Goal: Transaction & Acquisition: Purchase product/service

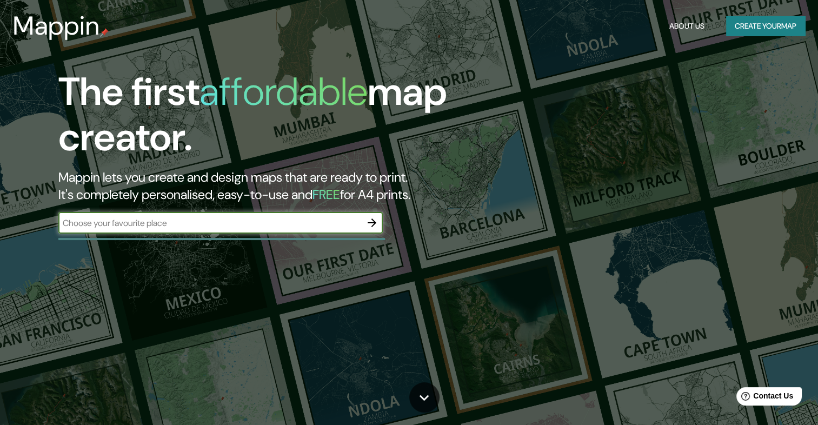
click at [277, 217] on input "text" at bounding box center [209, 223] width 303 height 12
type input "MICHOACAN"
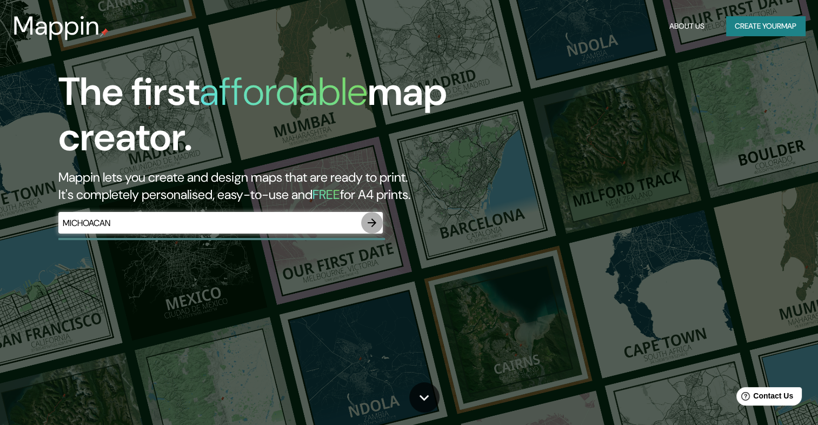
click at [374, 224] on icon "button" at bounding box center [372, 222] width 9 height 9
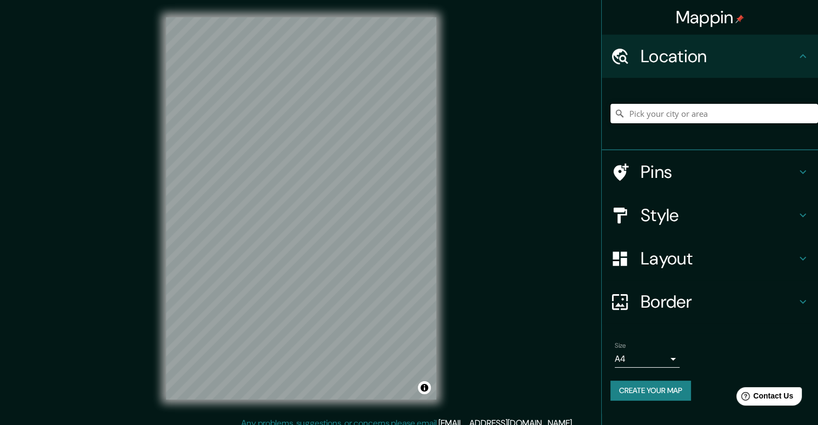
click at [650, 114] on input "Pick your city or area" at bounding box center [714, 113] width 208 height 19
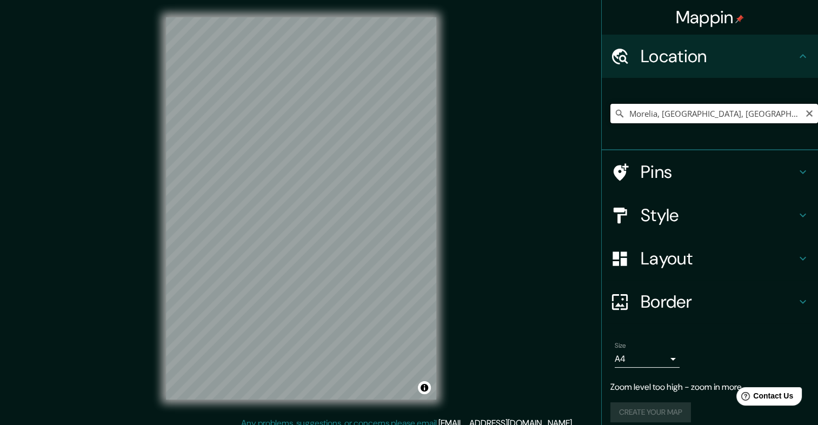
click at [736, 114] on input "Morelia, Caquetá, Colombia" at bounding box center [714, 113] width 208 height 19
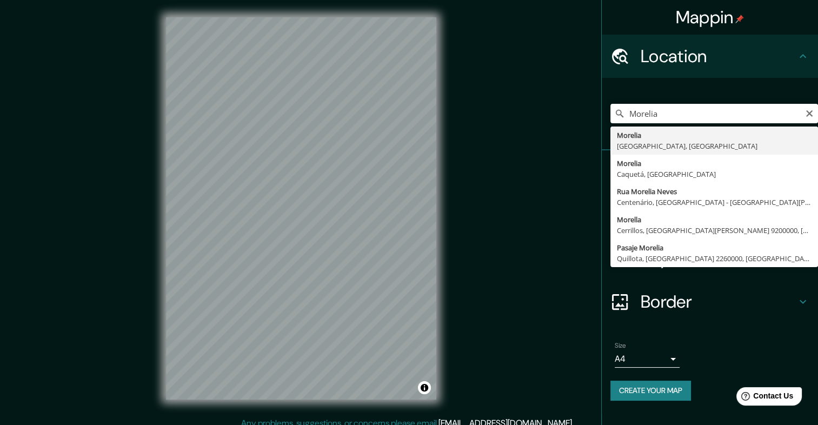
type input "Morelia, Michoacán, México"
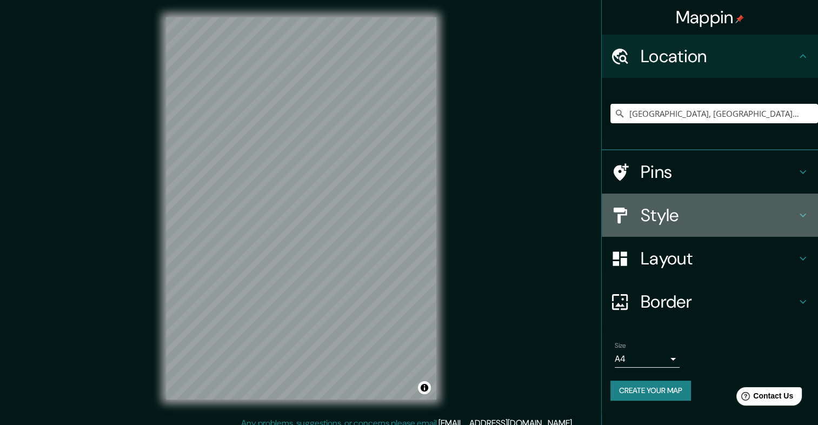
click at [705, 211] on h4 "Style" at bounding box center [719, 215] width 156 height 22
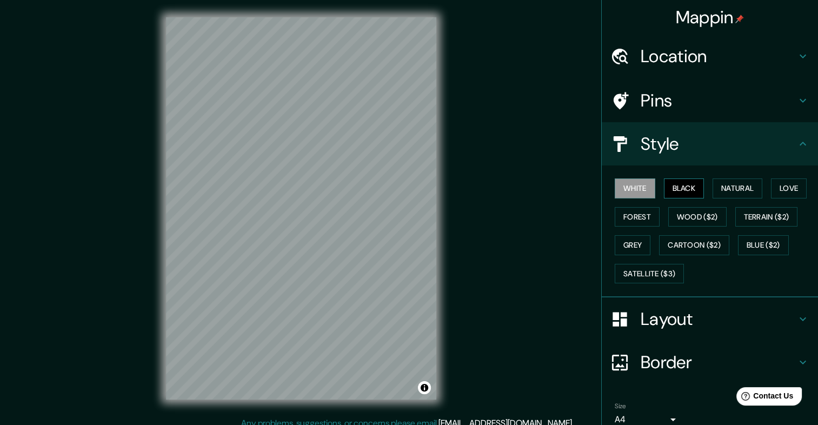
click at [678, 192] on button "Black" at bounding box center [684, 188] width 41 height 20
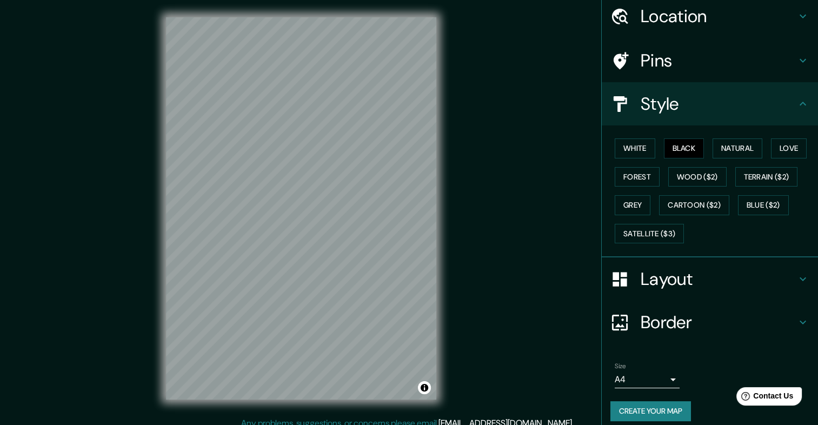
scroll to position [48, 0]
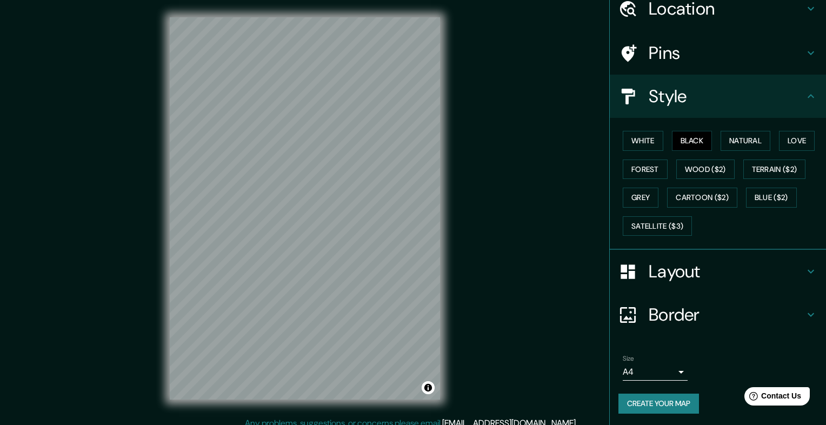
click at [658, 369] on body "Mappin Location Morelia, Michoacán, México Pins Style White Black Natural Love …" at bounding box center [413, 212] width 826 height 425
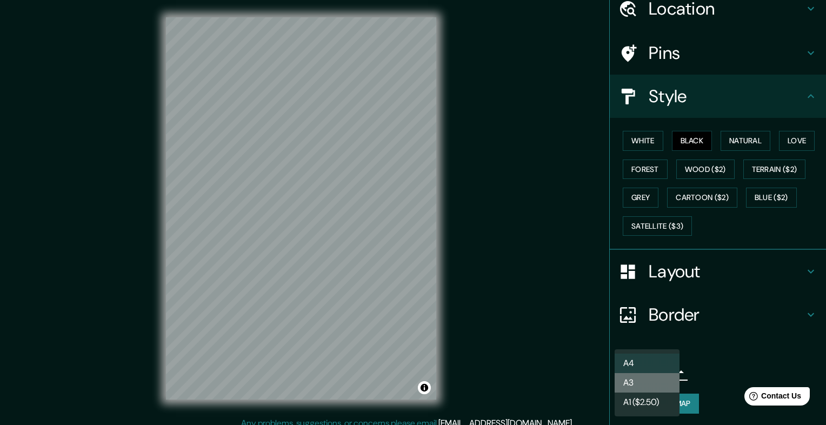
click at [653, 384] on li "A3" at bounding box center [647, 382] width 65 height 19
type input "a4"
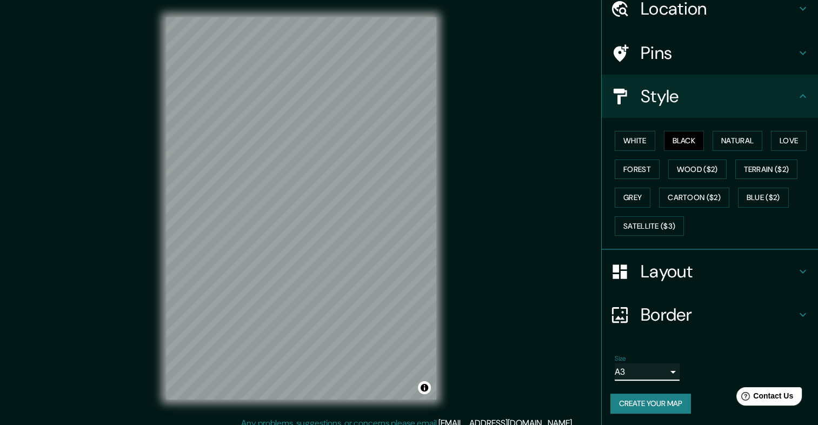
scroll to position [9, 0]
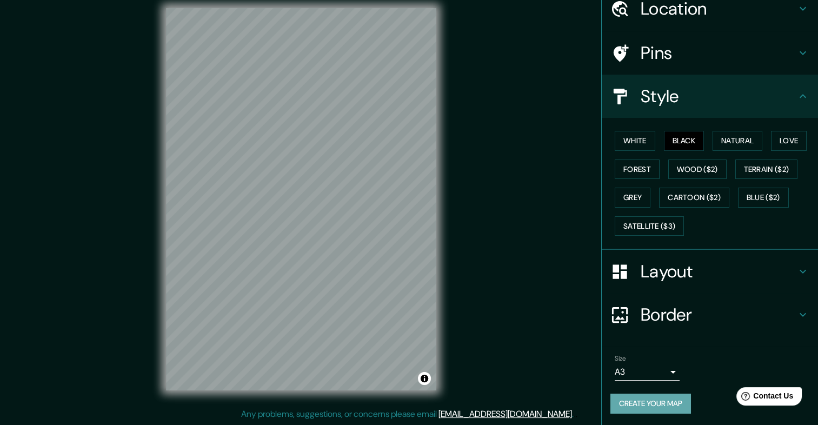
click at [656, 396] on button "Create your map" at bounding box center [650, 404] width 81 height 20
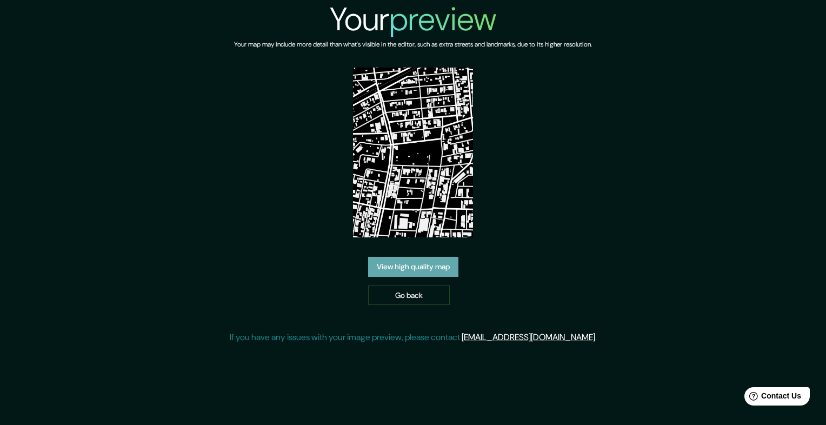
click at [428, 268] on link "View high quality map" at bounding box center [413, 267] width 90 height 20
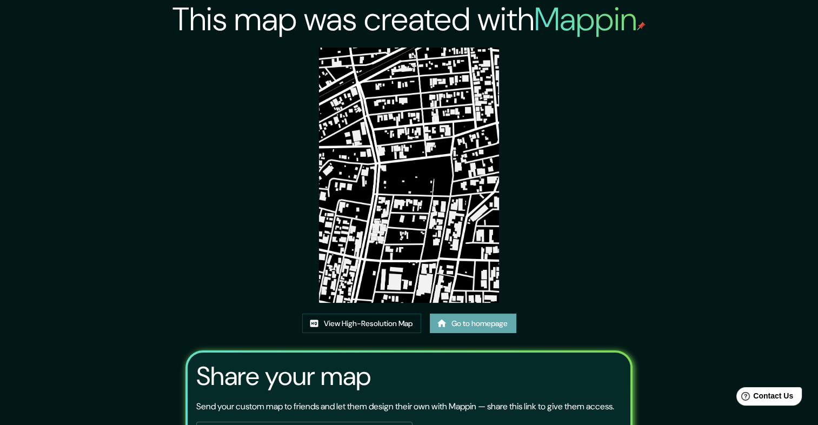
click at [450, 323] on link "Go to homepage" at bounding box center [473, 324] width 86 height 20
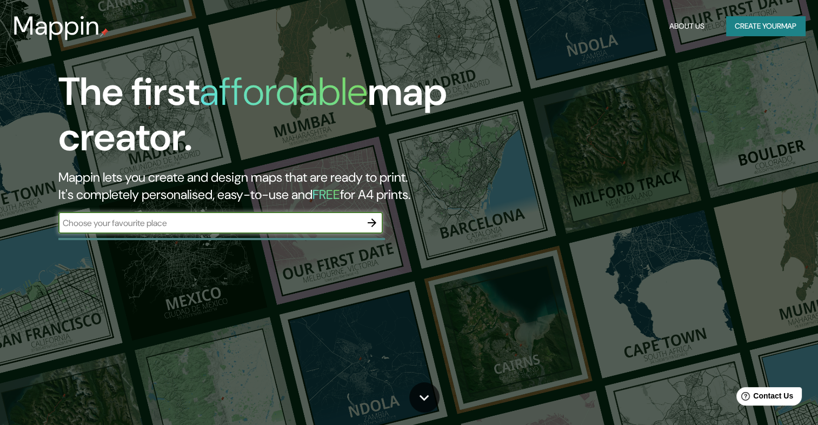
click at [369, 222] on icon "button" at bounding box center [372, 222] width 9 height 9
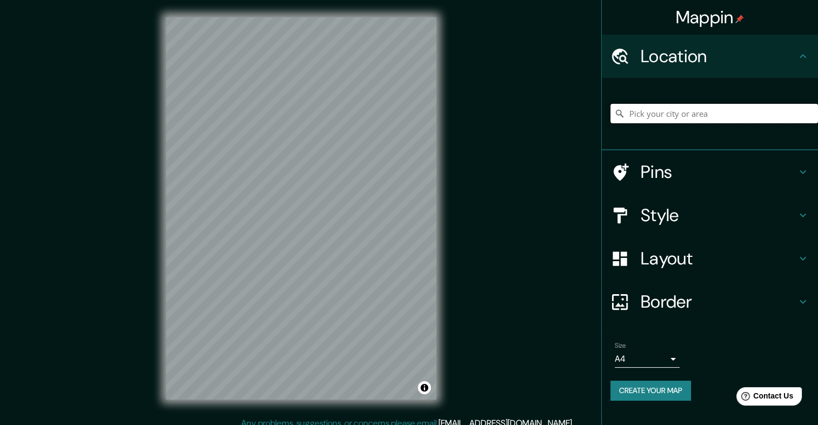
click at [671, 110] on input "Pick your city or area" at bounding box center [714, 113] width 208 height 19
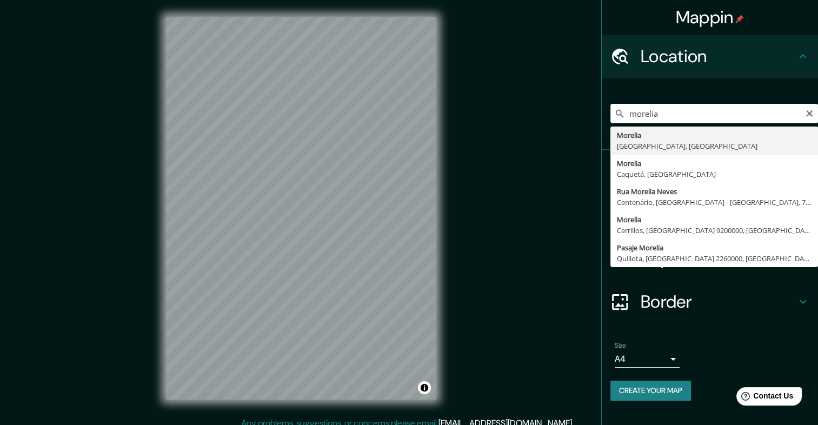
type input "Morelia, Michoacán, México"
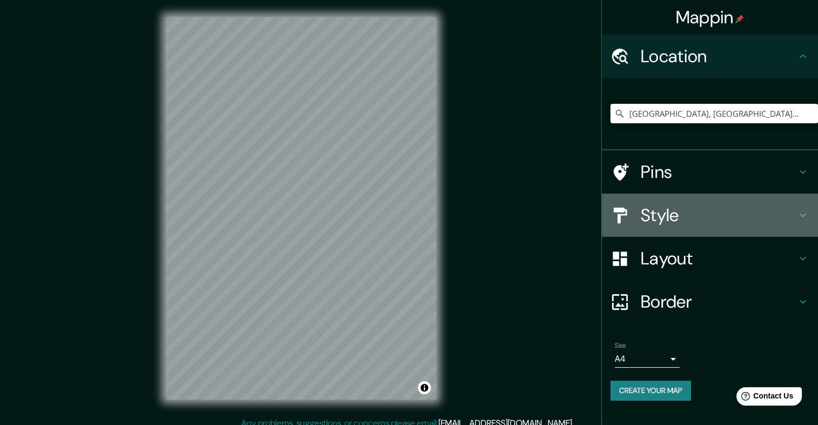
click at [707, 211] on h4 "Style" at bounding box center [719, 215] width 156 height 22
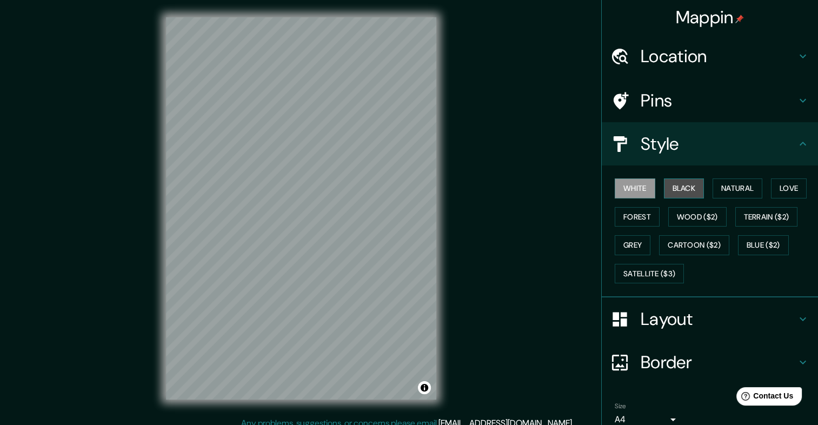
click at [674, 187] on button "Black" at bounding box center [684, 188] width 41 height 20
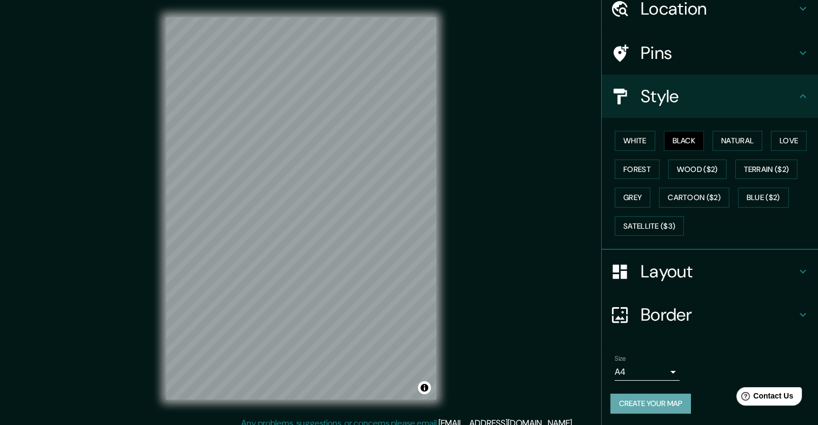
click at [646, 404] on button "Create your map" at bounding box center [650, 404] width 81 height 20
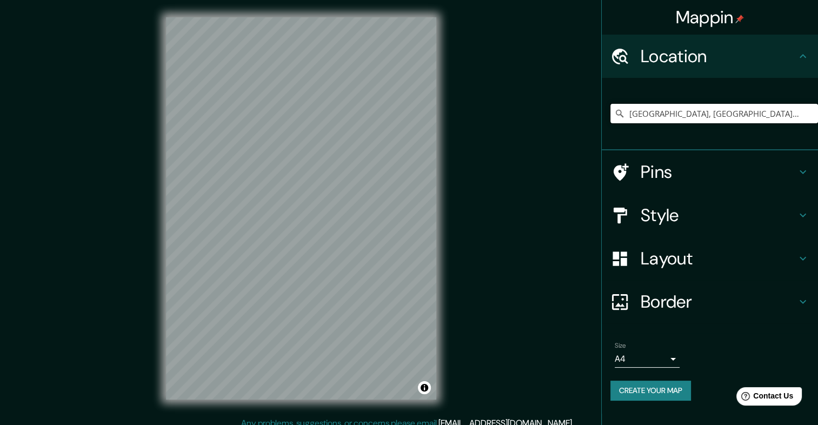
drag, startPoint x: 0, startPoint y: 0, endPoint x: 672, endPoint y: 118, distance: 682.3
click at [672, 118] on input "[GEOGRAPHIC_DATA], [GEOGRAPHIC_DATA], [GEOGRAPHIC_DATA]" at bounding box center [714, 113] width 208 height 19
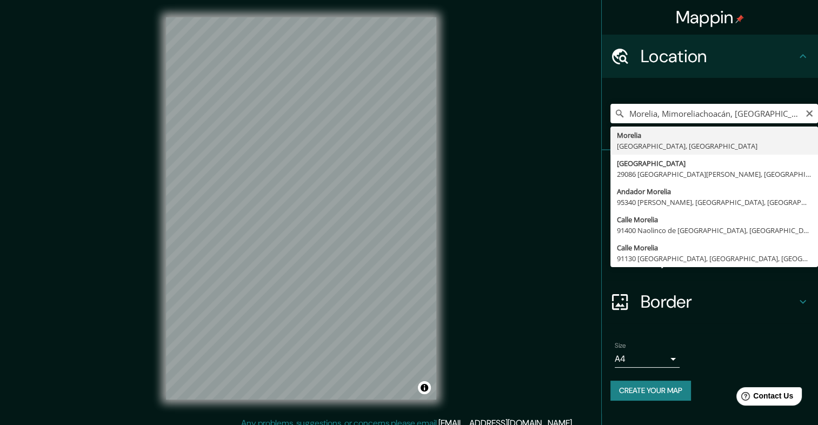
type input "[GEOGRAPHIC_DATA], [GEOGRAPHIC_DATA], [GEOGRAPHIC_DATA]"
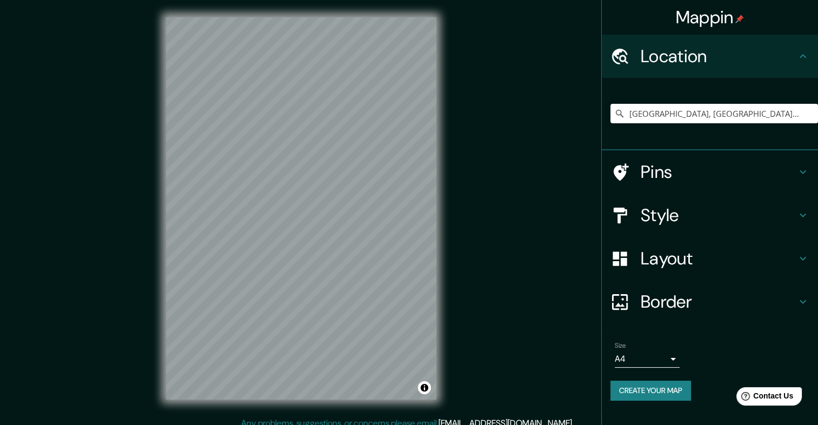
click at [655, 218] on h4 "Style" at bounding box center [719, 215] width 156 height 22
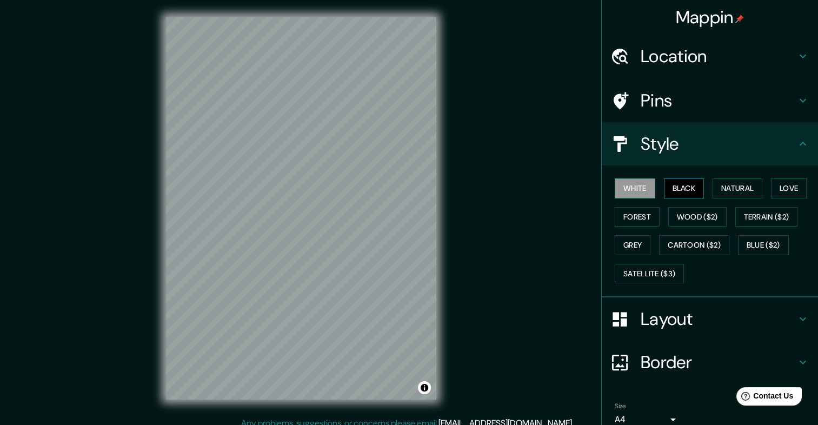
click at [682, 185] on button "Black" at bounding box center [684, 188] width 41 height 20
drag, startPoint x: 438, startPoint y: 182, endPoint x: 473, endPoint y: 162, distance: 39.2
click at [473, 162] on div "Mappin Location Morelia, Michoacán, México Pins Style White Black Natural Love …" at bounding box center [409, 217] width 818 height 434
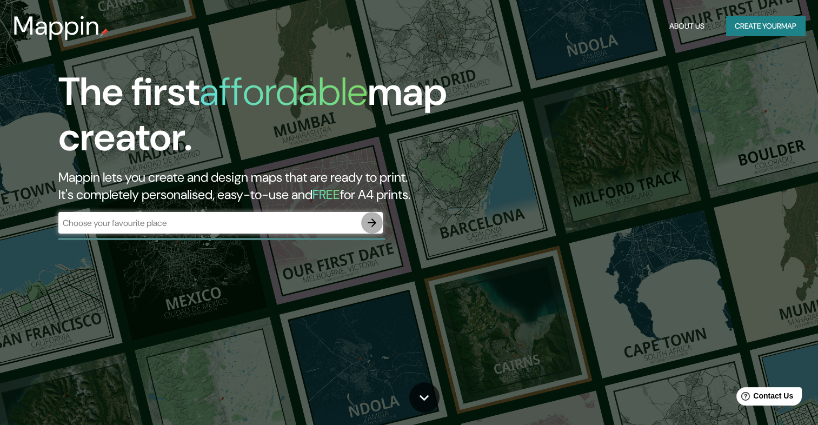
click at [372, 224] on icon "button" at bounding box center [371, 222] width 13 height 13
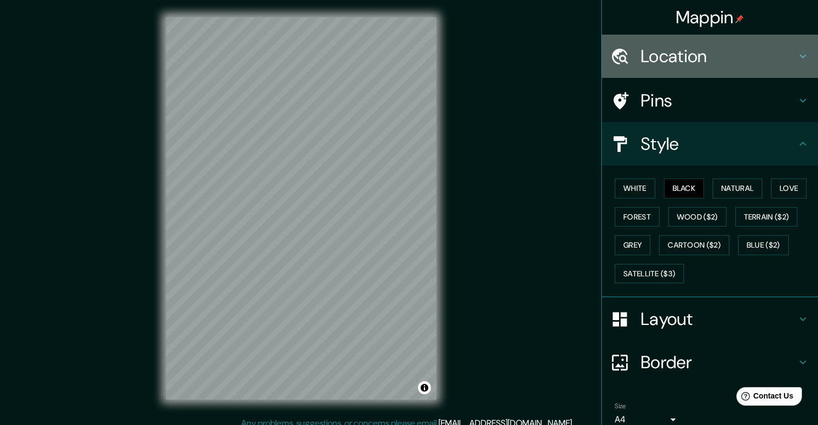
click at [677, 65] on h4 "Location" at bounding box center [719, 56] width 156 height 22
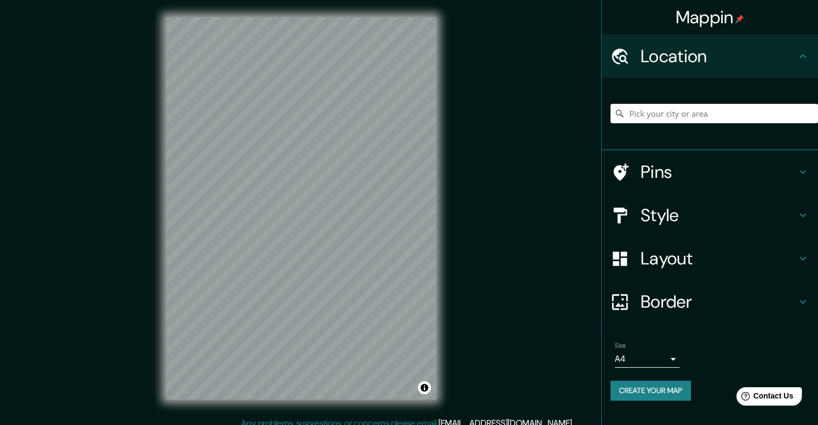
click at [669, 108] on input "Pick your city or area" at bounding box center [714, 113] width 208 height 19
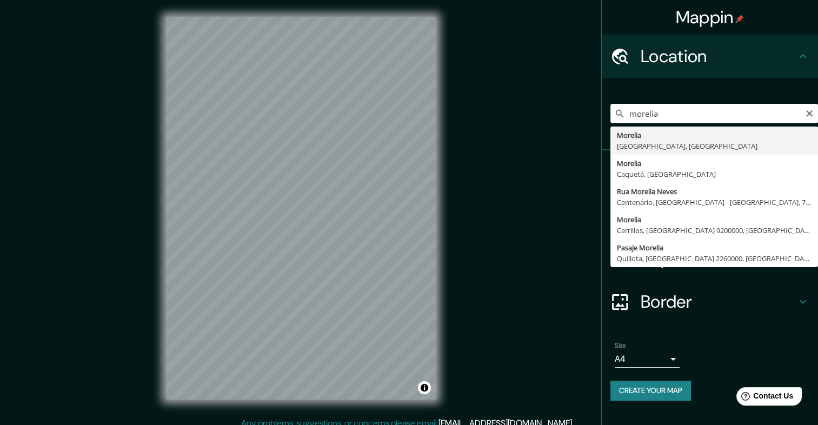
type input "Morelia, Michoacán, México"
